Goal: Task Accomplishment & Management: Complete application form

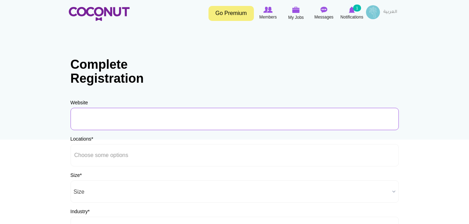
click at [96, 121] on input "URL" at bounding box center [235, 119] width 328 height 22
type input "www.thearabianuae.com"
click at [124, 158] on input "text" at bounding box center [105, 155] width 63 height 6
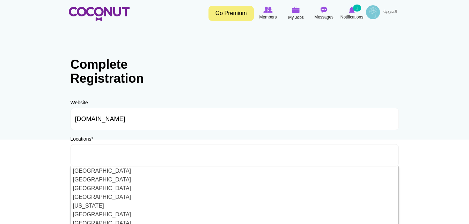
type input "Choose some options"
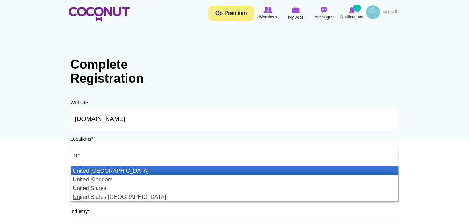
type input "un"
click at [116, 171] on li "Un ited Arab Emirates" at bounding box center [234, 170] width 327 height 9
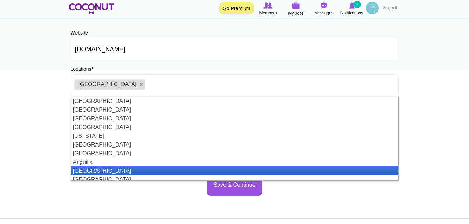
scroll to position [3, 0]
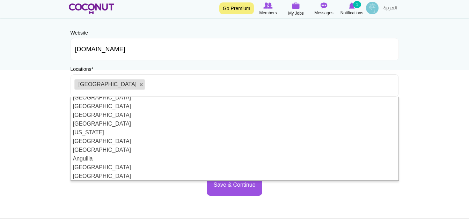
click at [332, 204] on body "Toggle navigation Go Premium Members My Jobs Post a Job Messages Notifications …" at bounding box center [234, 130] width 469 height 401
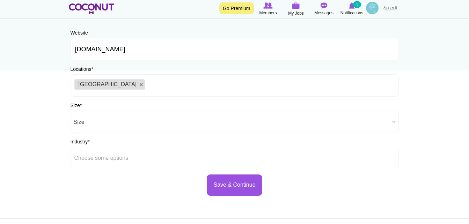
click at [113, 122] on span "Size" at bounding box center [232, 122] width 316 height 22
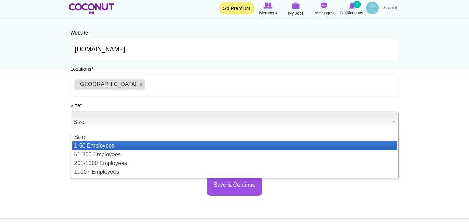
click at [91, 148] on li "1-50 Employees" at bounding box center [234, 145] width 325 height 9
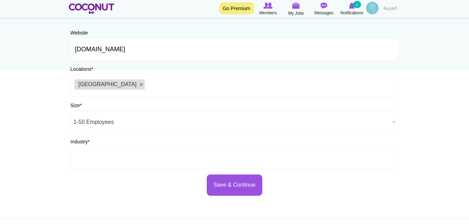
click at [104, 156] on input "text" at bounding box center [105, 158] width 63 height 6
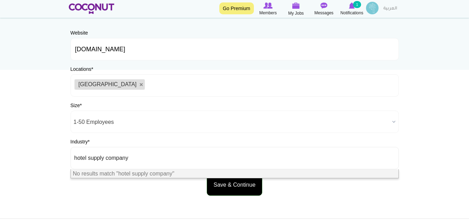
click at [228, 187] on button "Save & Continue" at bounding box center [234, 185] width 55 height 21
type input "Choose some options"
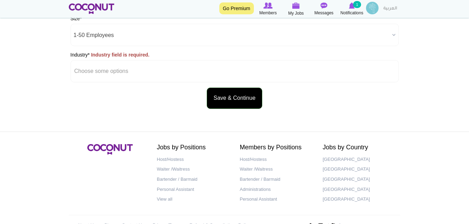
scroll to position [158, 0]
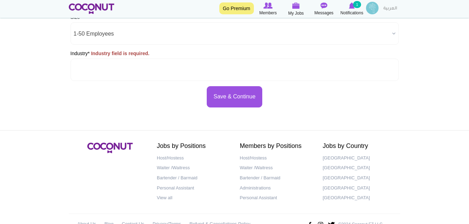
click at [152, 66] on ul at bounding box center [235, 70] width 328 height 22
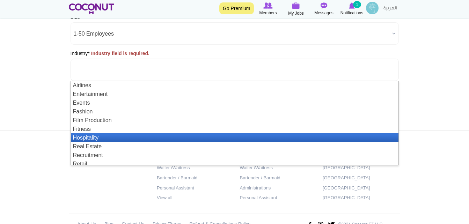
click at [112, 139] on li "Hospitality" at bounding box center [234, 137] width 327 height 9
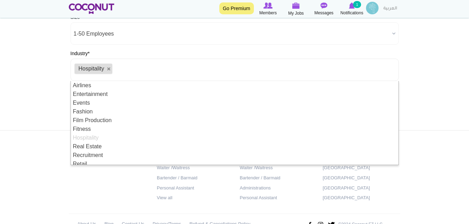
scroll to position [3, 0]
click at [131, 183] on div "Jobs by Positions Host/Hostess Waiter /Waitress Bartender / Barmaid Personal As…" at bounding box center [235, 187] width 342 height 88
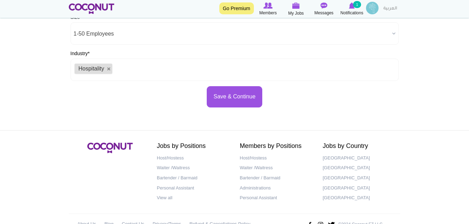
click at [161, 72] on ul "Hospitality" at bounding box center [235, 70] width 328 height 22
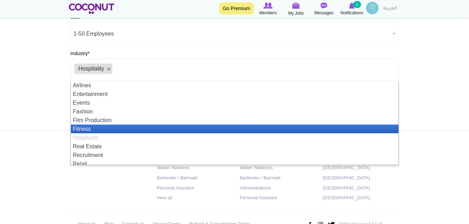
scroll to position [21, 0]
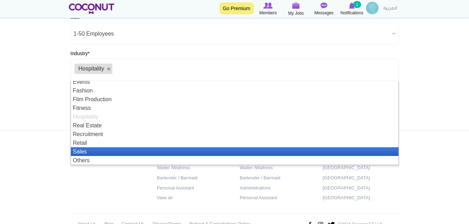
click at [101, 154] on li "Sales" at bounding box center [234, 151] width 327 height 9
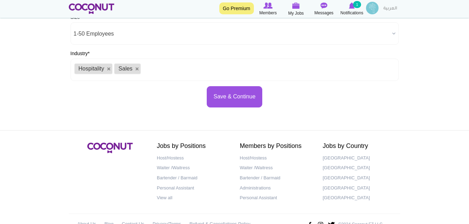
scroll to position [0, 0]
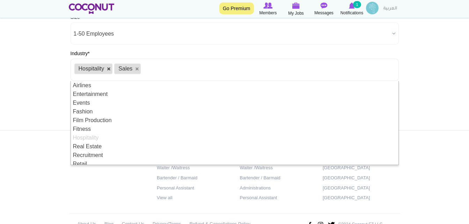
click at [109, 70] on link at bounding box center [109, 69] width 4 height 4
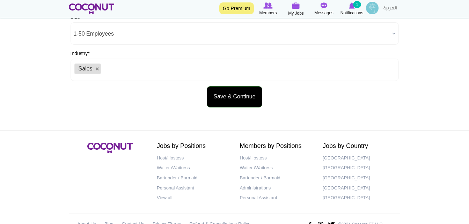
click at [223, 101] on button "Save & Continue" at bounding box center [234, 96] width 55 height 21
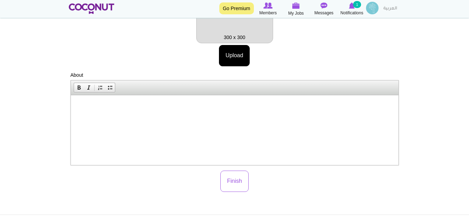
scroll to position [140, 0]
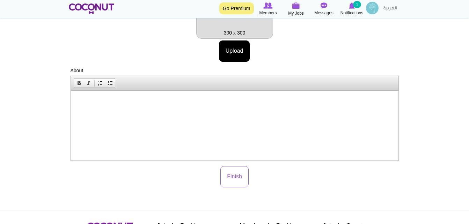
click at [98, 111] on html at bounding box center [234, 101] width 327 height 21
drag, startPoint x: 104, startPoint y: 106, endPoint x: 72, endPoint y: 102, distance: 32.1
click at [72, 102] on html "WE" at bounding box center [234, 101] width 327 height 21
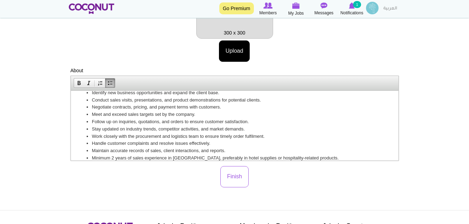
scroll to position [59, 0]
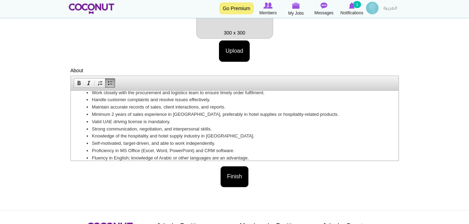
click at [243, 175] on button "Finish" at bounding box center [234, 176] width 28 height 21
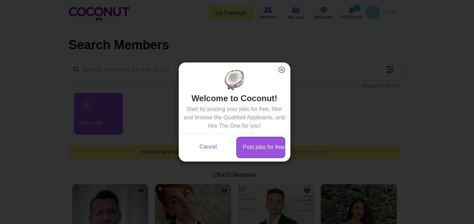
click at [262, 148] on link "Post jobs for free" at bounding box center [260, 147] width 49 height 21
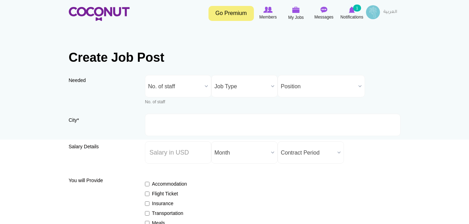
click at [205, 85] on b at bounding box center [206, 86] width 9 height 22
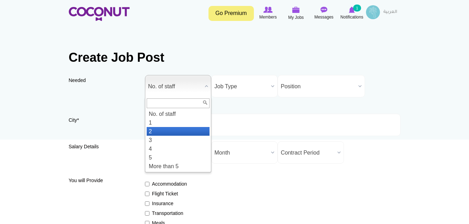
click at [161, 128] on li "2" at bounding box center [178, 131] width 63 height 9
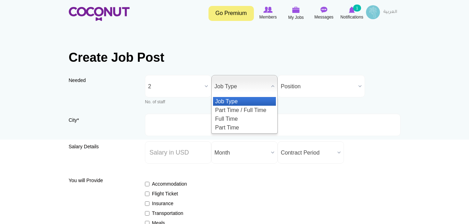
click at [260, 83] on span "Job Type" at bounding box center [241, 86] width 54 height 22
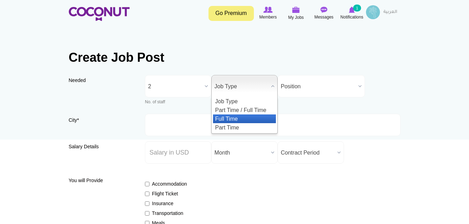
click at [235, 120] on li "Full Time" at bounding box center [244, 118] width 63 height 9
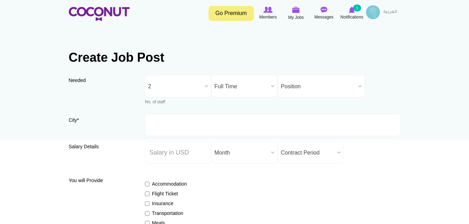
click at [327, 90] on span "Position" at bounding box center [318, 86] width 75 height 22
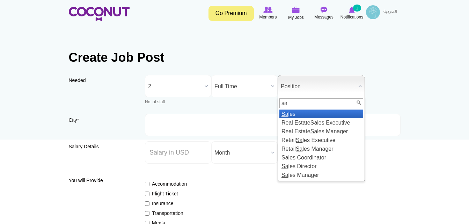
type input "sa"
click at [298, 116] on li "Sa les" at bounding box center [321, 114] width 84 height 9
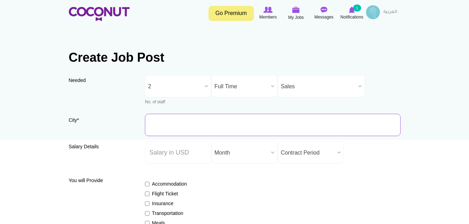
click at [183, 126] on input "City *" at bounding box center [272, 125] width 255 height 22
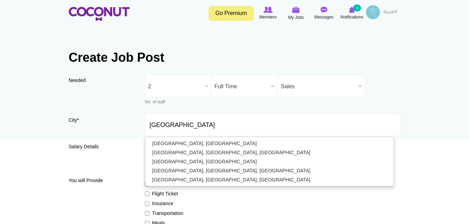
type input "[GEOGRAPHIC_DATA], [GEOGRAPHIC_DATA]"
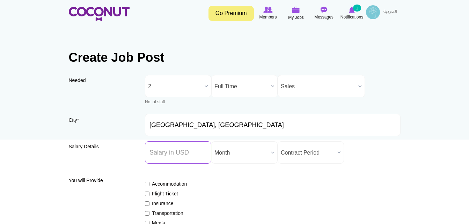
click at [200, 155] on input "Salary ($) *" at bounding box center [178, 152] width 66 height 22
click at [231, 155] on span "Month" at bounding box center [241, 153] width 54 height 22
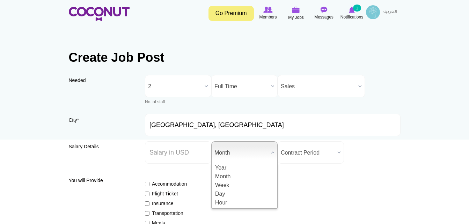
click at [321, 154] on span "Contract Period" at bounding box center [308, 153] width 54 height 22
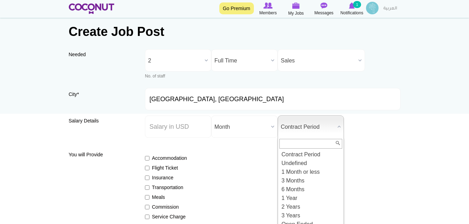
scroll to position [70, 0]
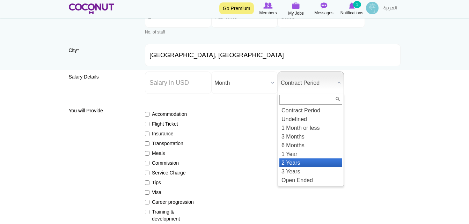
click at [298, 162] on li "2 Years" at bounding box center [310, 162] width 63 height 9
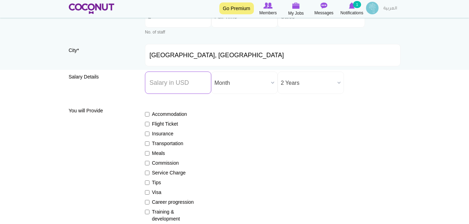
click at [165, 82] on input "Salary ($) *" at bounding box center [178, 83] width 66 height 22
click at [272, 132] on div "Accommodation Flight Ticket Insurance Transportation Meals Commission Service C…" at bounding box center [272, 163] width 255 height 118
click at [194, 84] on input "1300" at bounding box center [178, 83] width 66 height 22
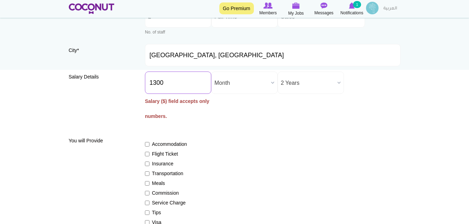
type input "1300"
click at [237, 128] on div "Salary Details Salary ($) * 1300 Salary ($) field accepts only numbers. Salary …" at bounding box center [235, 101] width 332 height 58
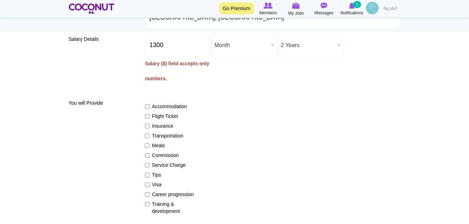
scroll to position [140, 0]
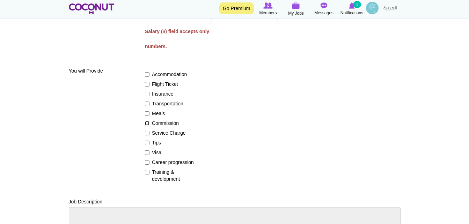
click at [147, 125] on input "Commission" at bounding box center [147, 123] width 5 height 5
checkbox input "true"
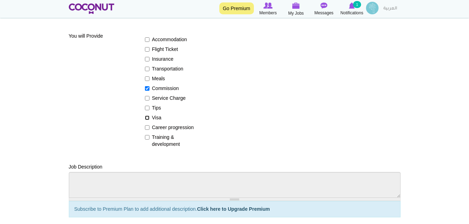
click at [147, 118] on input "Visa" at bounding box center [147, 118] width 5 height 5
checkbox input "true"
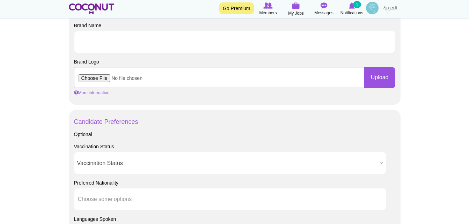
scroll to position [419, 0]
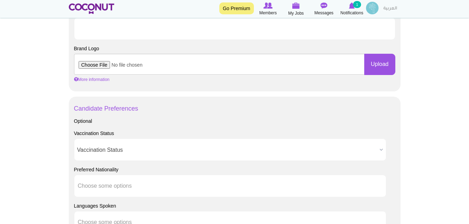
click at [153, 150] on span "Vaccination Status" at bounding box center [226, 150] width 299 height 22
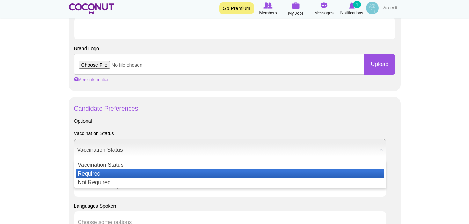
click at [117, 172] on li "Required" at bounding box center [230, 173] width 309 height 9
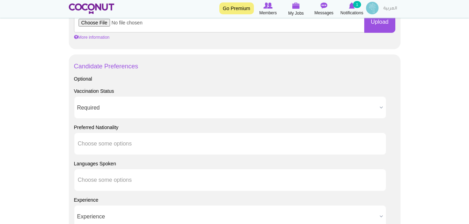
scroll to position [489, 0]
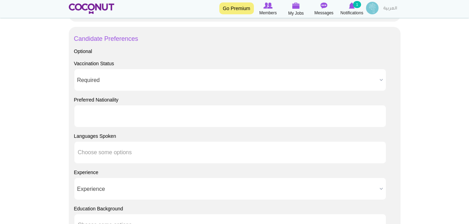
click at [142, 121] on ul at bounding box center [230, 116] width 312 height 22
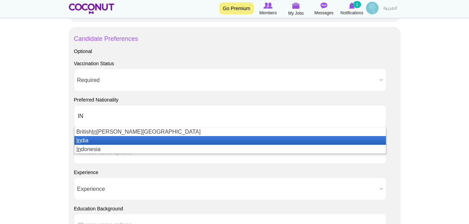
type input "IN"
click at [85, 142] on li "In dia" at bounding box center [229, 140] width 311 height 9
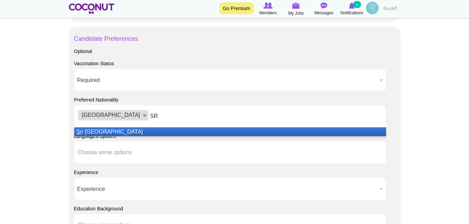
type input "SR"
click at [100, 132] on li "Sr i Lanka" at bounding box center [229, 131] width 311 height 9
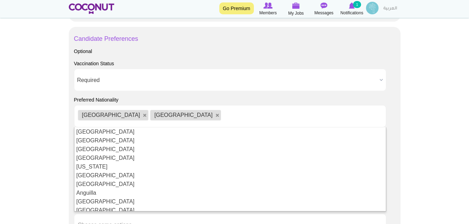
click at [422, 163] on body "Toggle navigation Go Premium Members My Jobs Post a Job Messages Notifications …" at bounding box center [234, 8] width 469 height 994
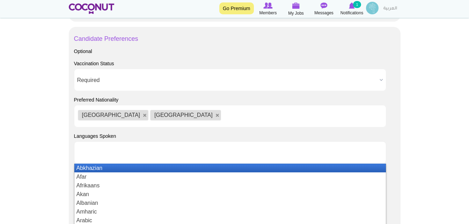
click at [153, 153] on ul at bounding box center [230, 152] width 312 height 22
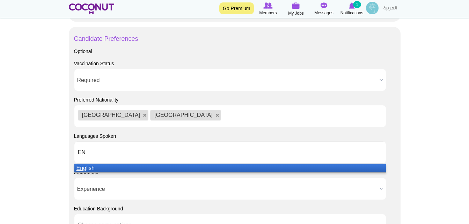
type input "EN"
click at [115, 169] on li "En glish" at bounding box center [229, 168] width 311 height 9
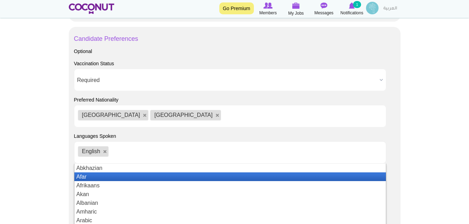
scroll to position [70, 0]
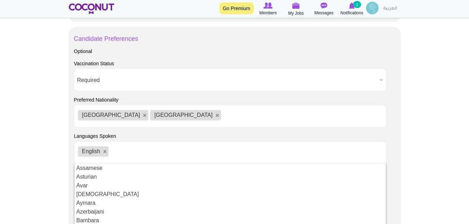
click at [422, 172] on body "Toggle navigation Go Premium Members My Jobs Post a Job Messages Notifications …" at bounding box center [234, 8] width 469 height 994
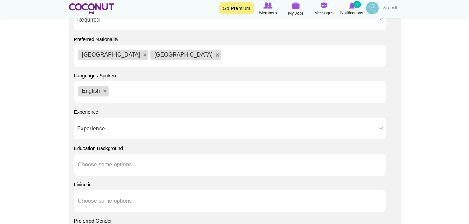
scroll to position [558, 0]
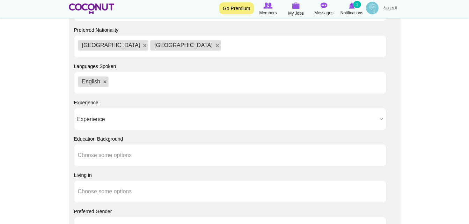
click at [123, 121] on span "Experience" at bounding box center [226, 119] width 299 height 22
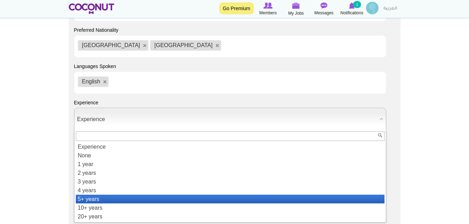
click at [104, 198] on li "5+ years" at bounding box center [230, 199] width 309 height 9
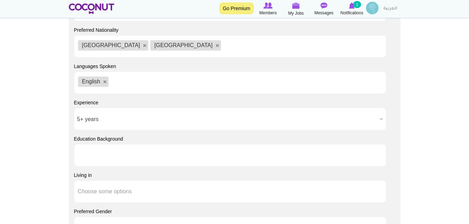
click at [139, 157] on input "text" at bounding box center [109, 155] width 63 height 6
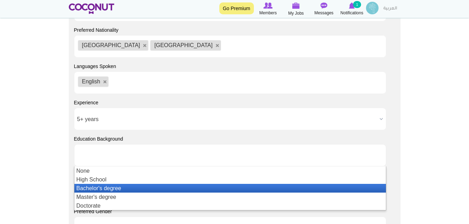
click at [111, 188] on li "Bachelor's degree" at bounding box center [229, 188] width 311 height 9
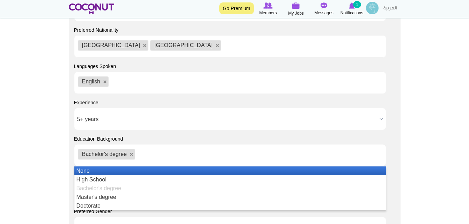
click at [377, 167] on li "None" at bounding box center [229, 170] width 311 height 9
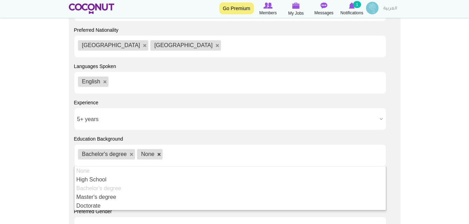
click at [159, 153] on link at bounding box center [159, 155] width 4 height 4
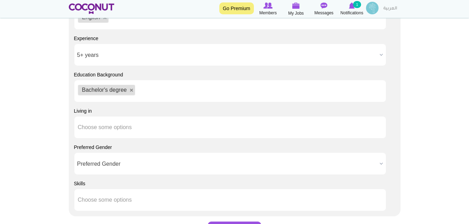
scroll to position [628, 0]
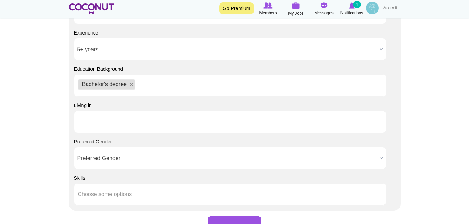
click at [127, 122] on input "text" at bounding box center [109, 122] width 63 height 6
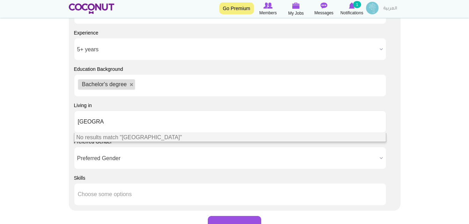
click at [171, 161] on span "Preferred Gender" at bounding box center [226, 158] width 299 height 22
type input "Choose some options"
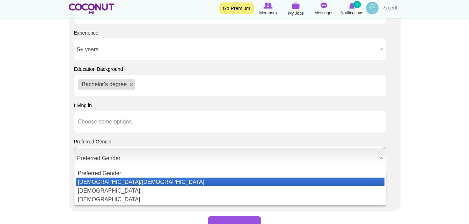
click at [137, 181] on li "Male/Female" at bounding box center [230, 182] width 309 height 9
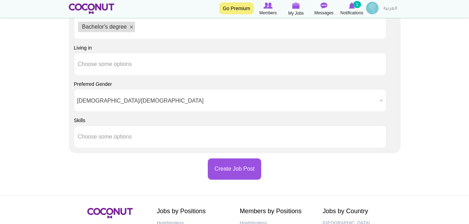
scroll to position [698, 0]
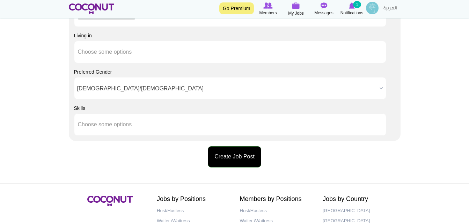
click at [223, 156] on button "Create Job Post" at bounding box center [234, 156] width 53 height 21
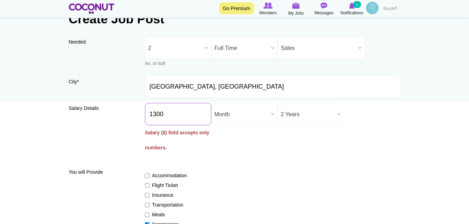
scroll to position [19, 0]
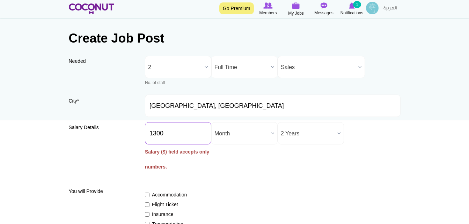
click at [180, 135] on input "1300" at bounding box center [178, 133] width 66 height 22
drag, startPoint x: 171, startPoint y: 133, endPoint x: 128, endPoint y: 133, distance: 42.9
click at [128, 133] on div "Salary Details Salary ($) * 1300 Salary ($) field accepts only numbers. Salary …" at bounding box center [235, 151] width 332 height 58
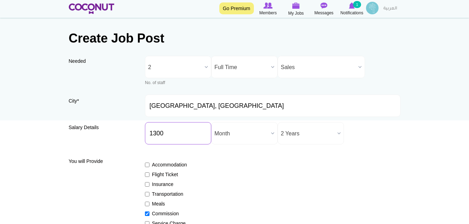
type input "1300"
click at [306, 167] on div "Accommodation Flight Ticket Insurance Transportation Meals Commission Service C…" at bounding box center [272, 214] width 255 height 118
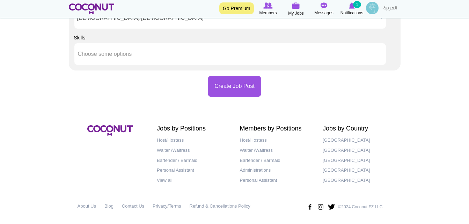
scroll to position [740, 0]
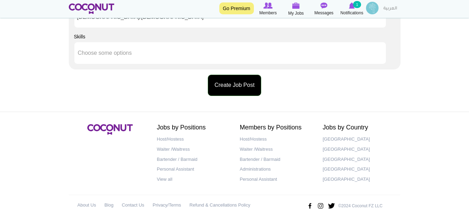
click at [239, 85] on button "Create Job Post" at bounding box center [234, 85] width 53 height 21
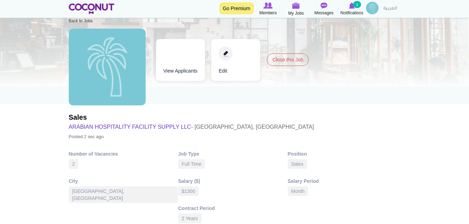
scroll to position [35, 0]
click at [178, 66] on link "View Applicants" at bounding box center [180, 61] width 49 height 42
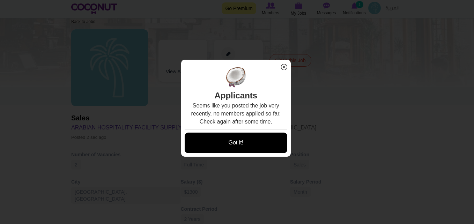
click at [244, 142] on link "Got it!" at bounding box center [236, 143] width 103 height 21
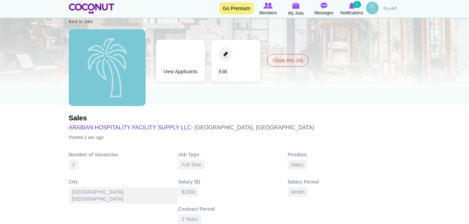
click at [231, 71] on link "Edit" at bounding box center [235, 61] width 49 height 42
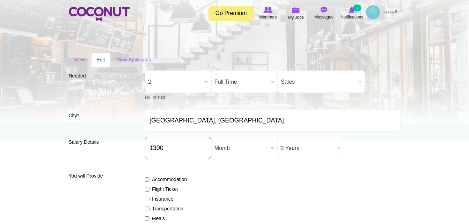
click at [174, 148] on input "1300" at bounding box center [178, 148] width 66 height 22
type input "1000"
click at [364, 141] on div "Salary Details Salary ($) * 1000 Salary Period * Year Month Week Day Hour Month…" at bounding box center [235, 151] width 332 height 28
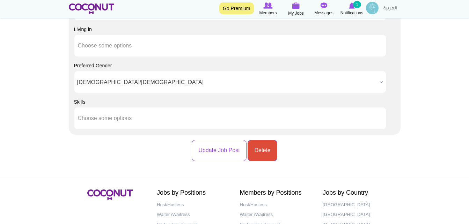
scroll to position [698, 0]
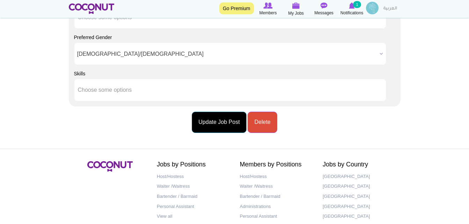
click at [230, 125] on button "Update Job Post" at bounding box center [219, 122] width 54 height 21
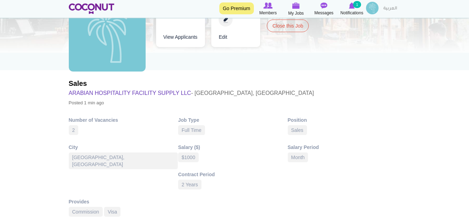
scroll to position [35, 0]
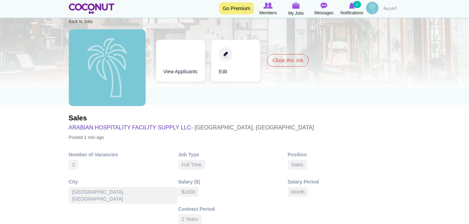
click at [196, 75] on link "View Applicants" at bounding box center [180, 61] width 49 height 42
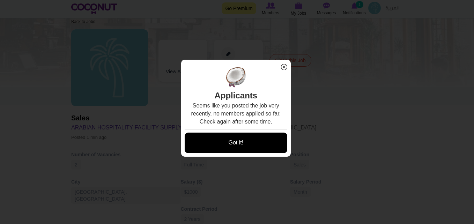
click at [243, 143] on link "Got it!" at bounding box center [236, 143] width 103 height 21
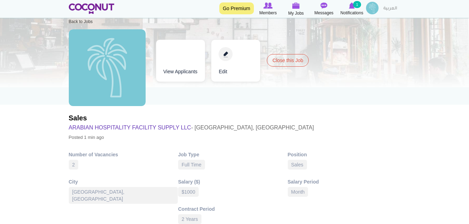
click at [372, 13] on img at bounding box center [372, 8] width 13 height 13
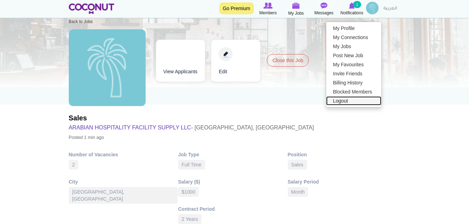
click at [342, 99] on link "Logout" at bounding box center [353, 100] width 55 height 9
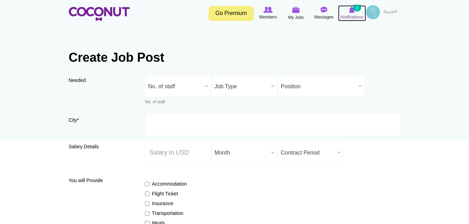
click at [352, 15] on span "Notifications" at bounding box center [351, 17] width 23 height 7
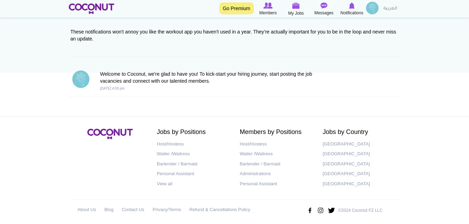
scroll to position [70, 0]
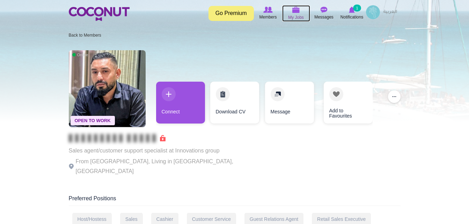
click at [294, 17] on span "My Jobs" at bounding box center [296, 17] width 16 height 7
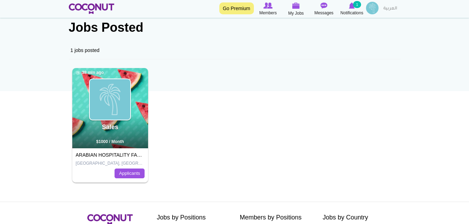
scroll to position [70, 0]
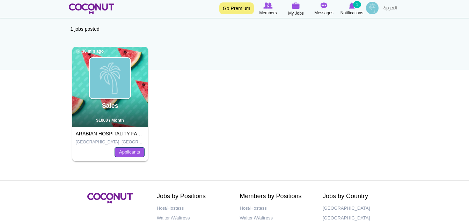
click at [124, 153] on link "Applicants" at bounding box center [129, 152] width 30 height 10
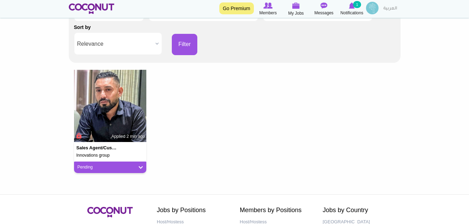
scroll to position [140, 0]
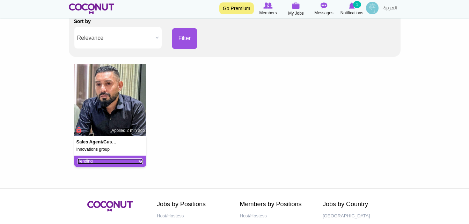
click at [141, 162] on link "Pending" at bounding box center [110, 161] width 66 height 6
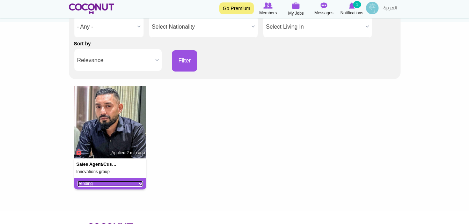
scroll to position [105, 0]
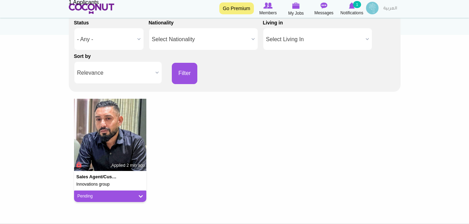
click at [121, 75] on span "Relevance" at bounding box center [114, 73] width 75 height 22
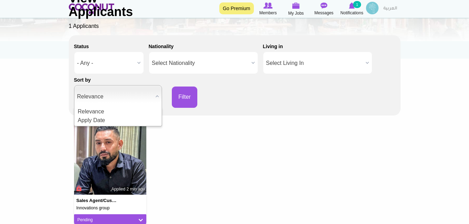
scroll to position [70, 0]
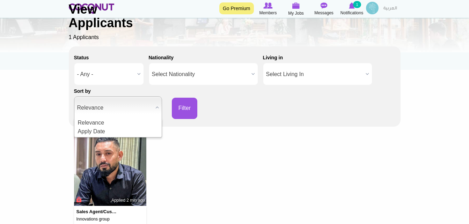
click at [112, 75] on span "- Any -" at bounding box center [105, 74] width 57 height 22
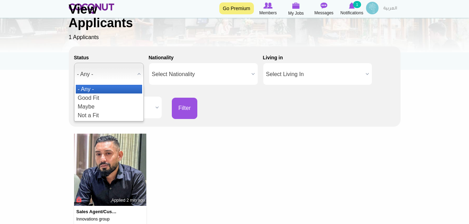
click at [276, 155] on div "Sales agent/customer support specialist Innovations group Applied 2 min ago Pen…" at bounding box center [235, 188] width 332 height 109
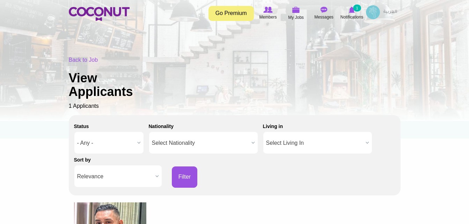
scroll to position [0, 0]
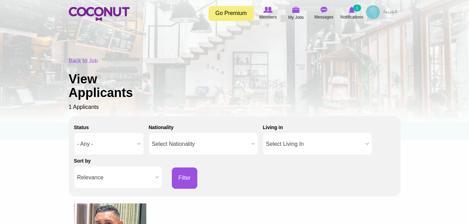
click at [371, 18] on img at bounding box center [373, 12] width 14 height 14
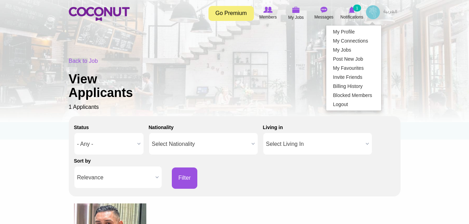
click at [344, 102] on div "Back to Job View Applicants 1 Applicants" at bounding box center [235, 84] width 332 height 54
